Goal: Browse casually

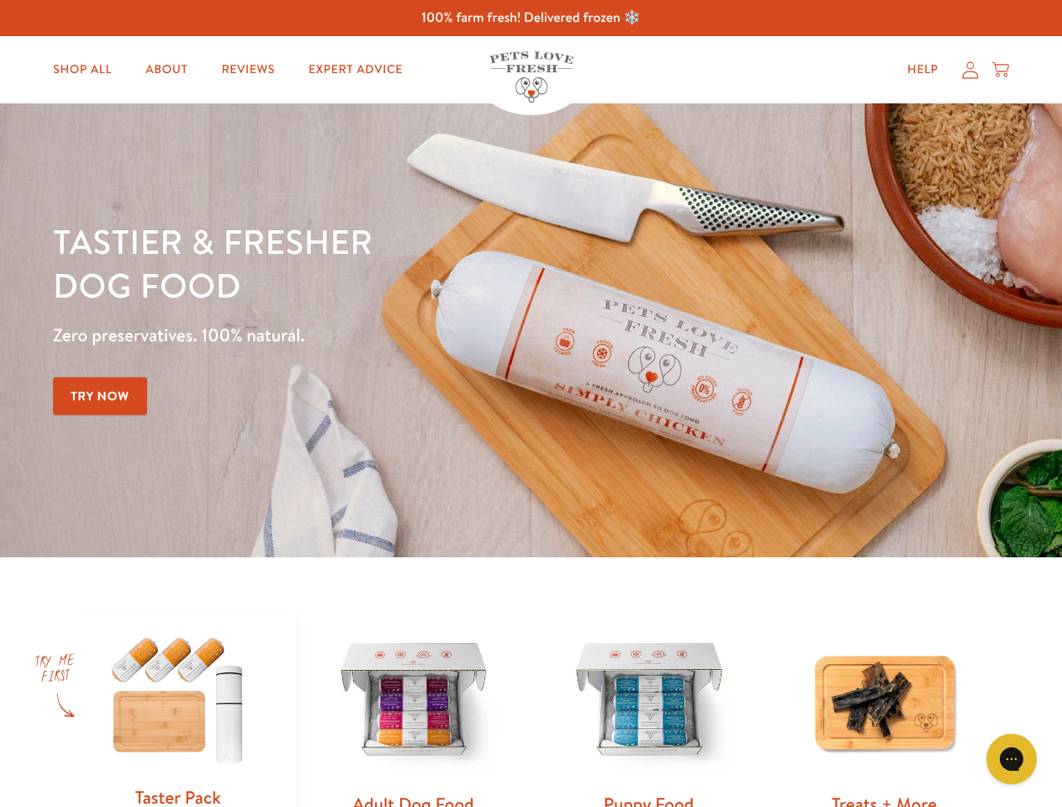
click at [531, 404] on div "Tastier & fresher dog food Zero preservatives. 100% natural. Try Now" at bounding box center [371, 330] width 637 height 222
click at [1012, 759] on icon "Gorgias live chat" at bounding box center [1011, 759] width 16 height 16
